Goal: Transaction & Acquisition: Purchase product/service

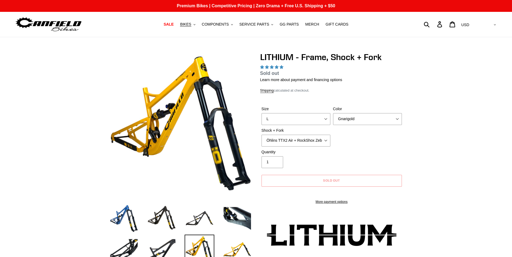
select select "highest-rating"
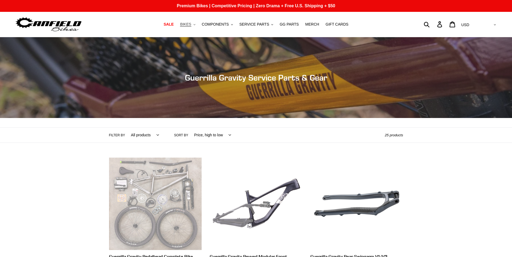
click at [190, 25] on span "BIKES" at bounding box center [185, 24] width 11 height 5
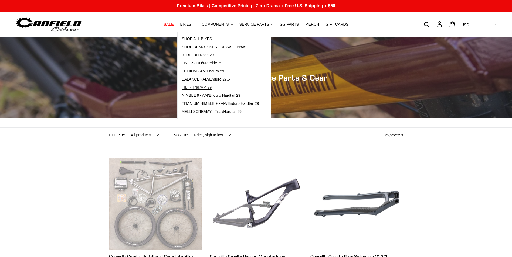
click at [209, 87] on span "TILT - Trail/AM 29" at bounding box center [197, 87] width 30 height 5
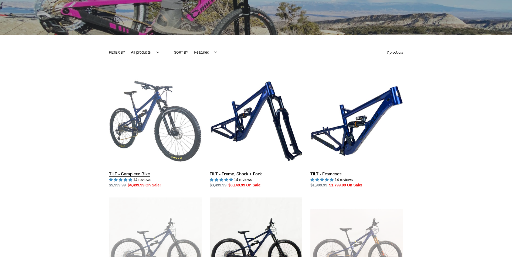
scroll to position [54, 0]
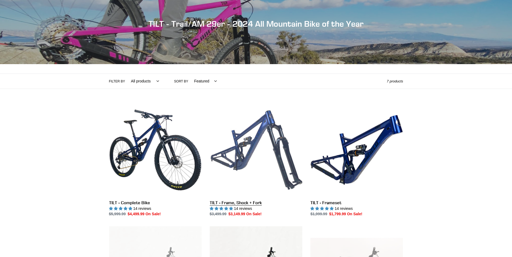
click at [240, 205] on link "TILT - Frame, Shock + Fork" at bounding box center [256, 161] width 93 height 114
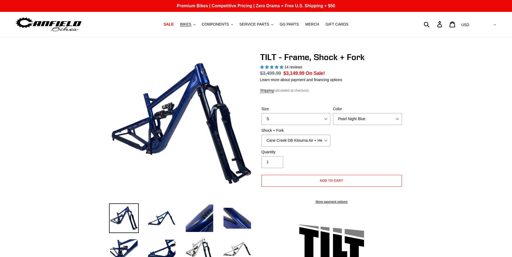
select select "highest-rating"
click at [327, 142] on div "Size S M L XL Color Pearl Night Blue Shock + Fork Cane Creek DB Kitsuma Air + H…" at bounding box center [331, 127] width 143 height 43
click at [325, 141] on select "Cane Creek DB Kitsuma Air + Helm MKII 140mm Cane Creek DB Kitsuma Air + Fox 36 …" at bounding box center [295, 141] width 69 height 12
select select "Fox Float X + Fox 36 Grip X Factory 150mm"
click at [261, 135] on select "Cane Creek DB Kitsuma Air + Helm MKII 140mm Cane Creek DB Kitsuma Air + Fox 36 …" at bounding box center [295, 141] width 69 height 12
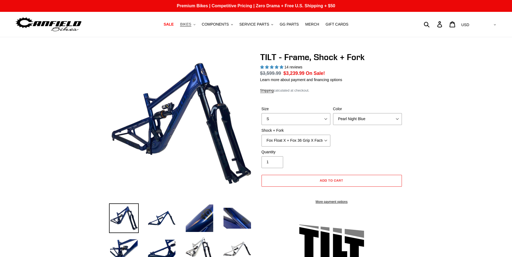
click at [191, 24] on span "BIKES" at bounding box center [185, 24] width 11 height 5
